Goal: Find contact information: Find contact information

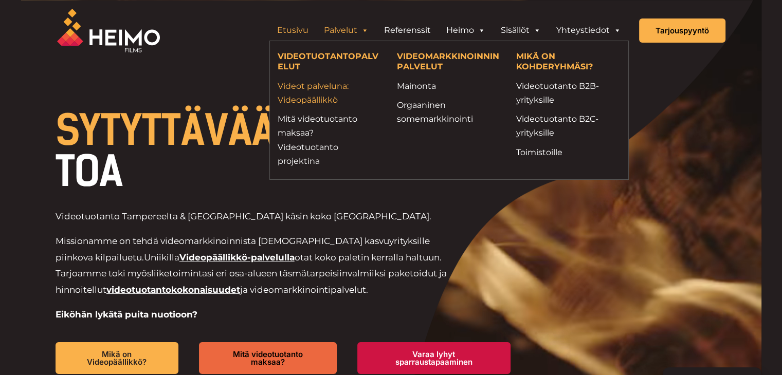
click at [314, 96] on link "Videot palveluna: Videopäällikkö" at bounding box center [330, 93] width 104 height 28
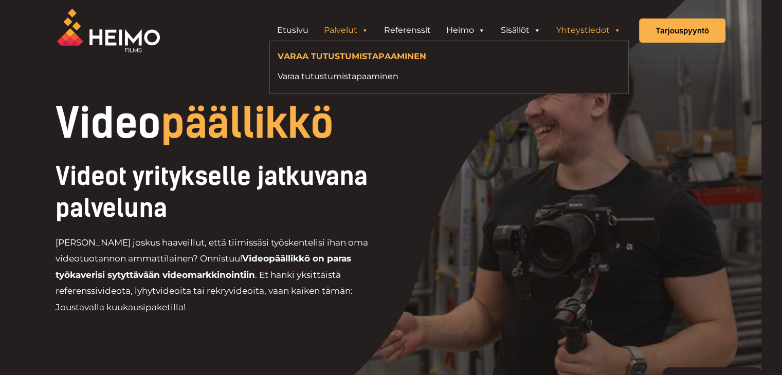
click at [594, 31] on link "Yhteystiedot" at bounding box center [588, 30] width 80 height 21
